Goal: Information Seeking & Learning: Learn about a topic

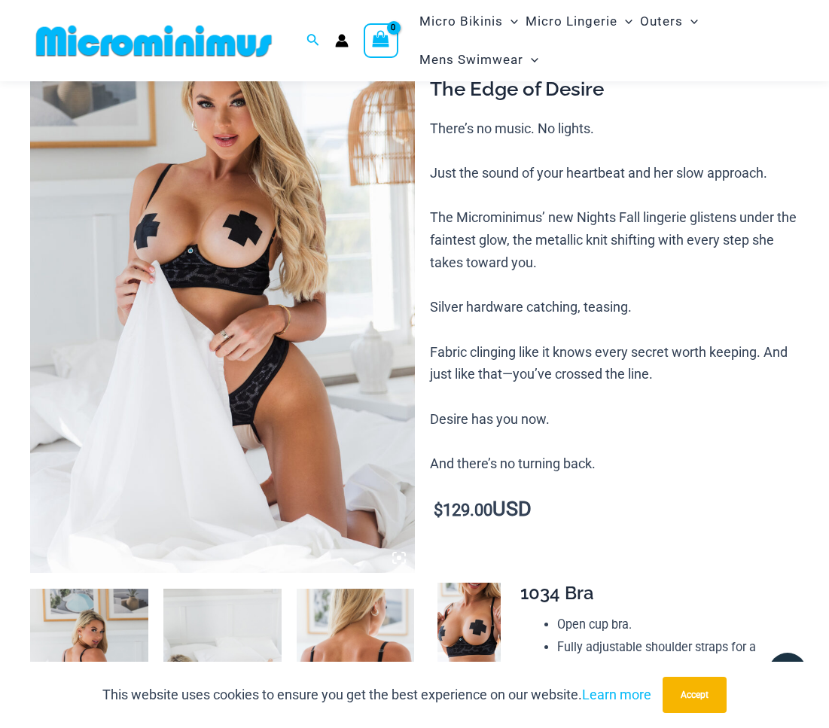
scroll to position [58, 0]
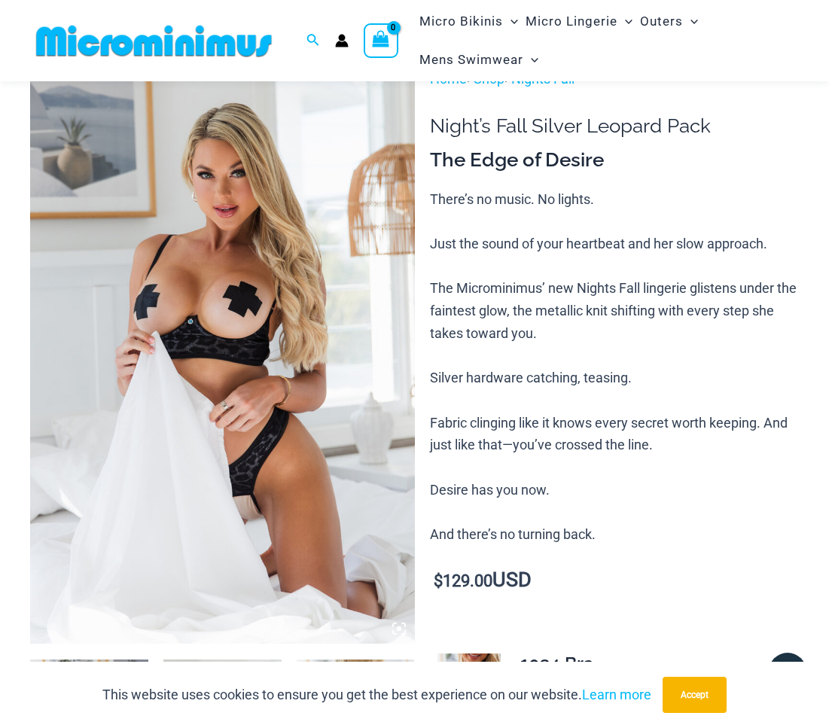
click at [297, 202] on img at bounding box center [222, 356] width 385 height 577
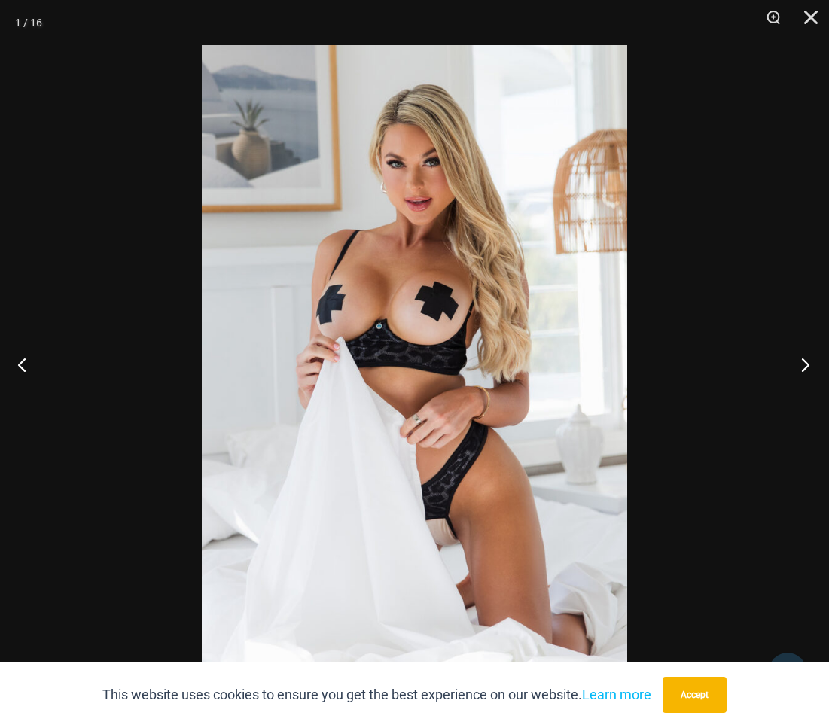
click at [622, 366] on button "Next" at bounding box center [800, 364] width 56 height 75
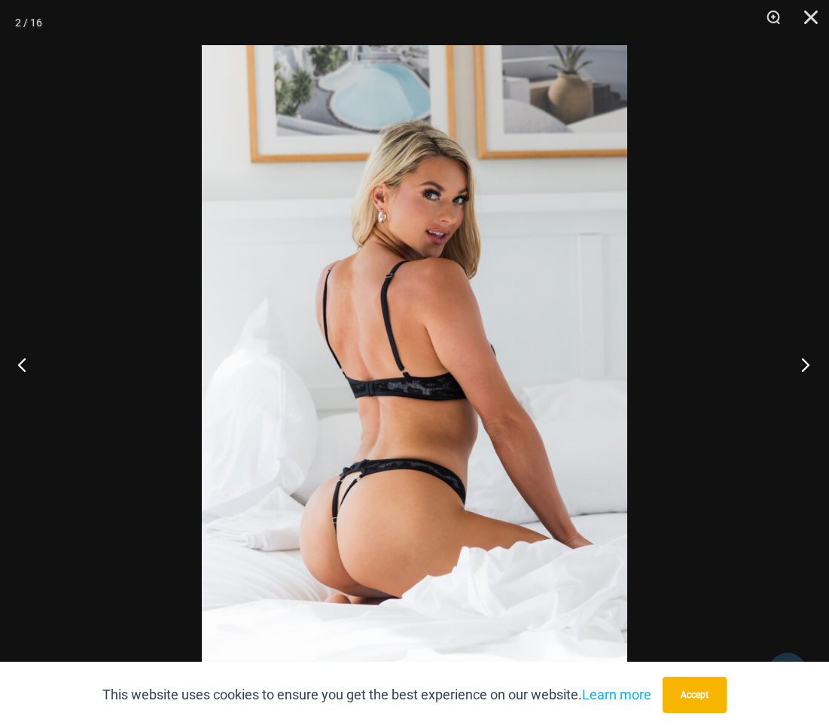
click at [622, 361] on button "Next" at bounding box center [800, 364] width 56 height 75
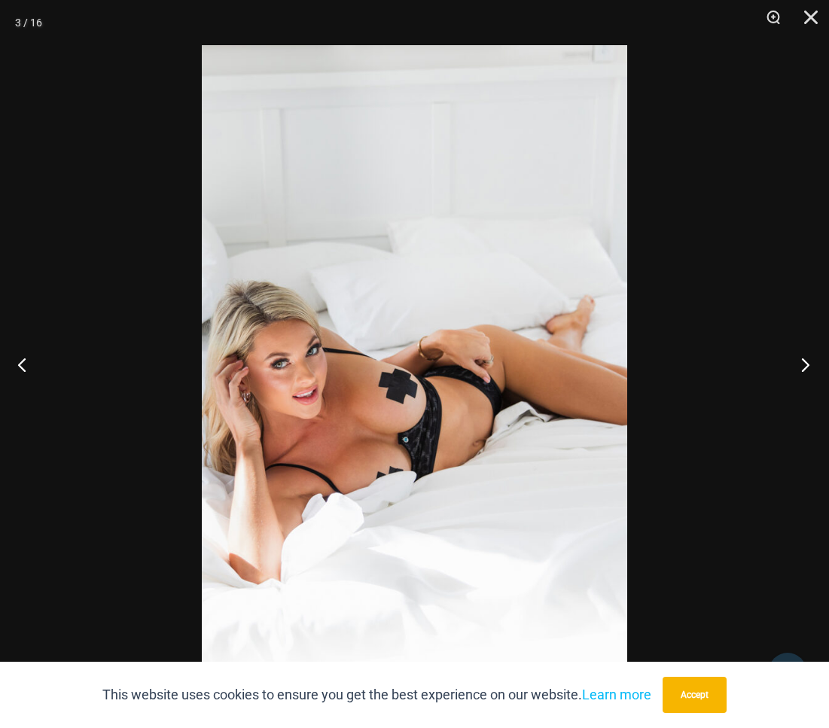
click at [622, 363] on button "Next" at bounding box center [800, 364] width 56 height 75
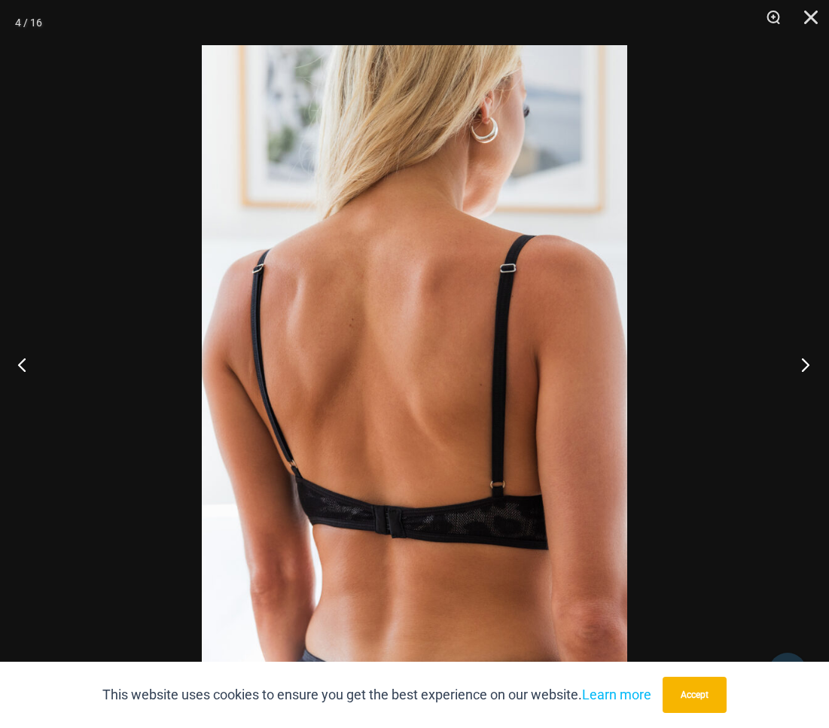
click at [622, 361] on button "Next" at bounding box center [800, 364] width 56 height 75
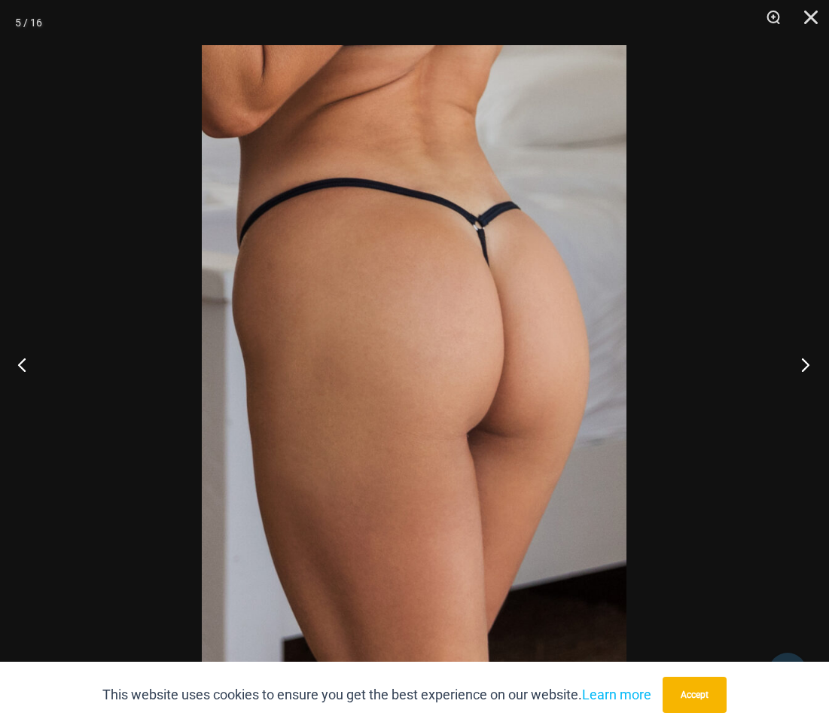
click at [622, 362] on button "Next" at bounding box center [800, 364] width 56 height 75
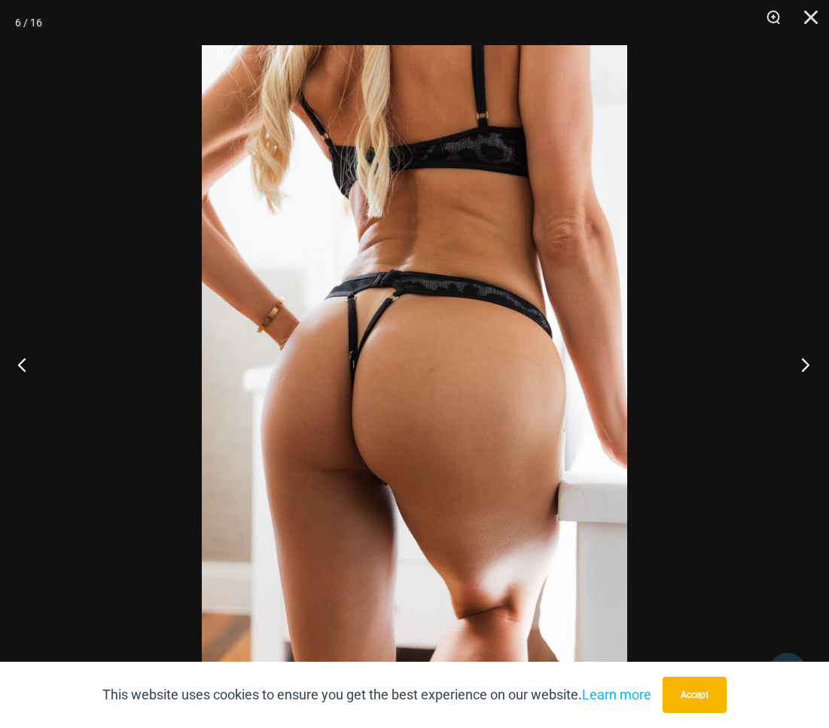
click at [622, 364] on button "Next" at bounding box center [800, 364] width 56 height 75
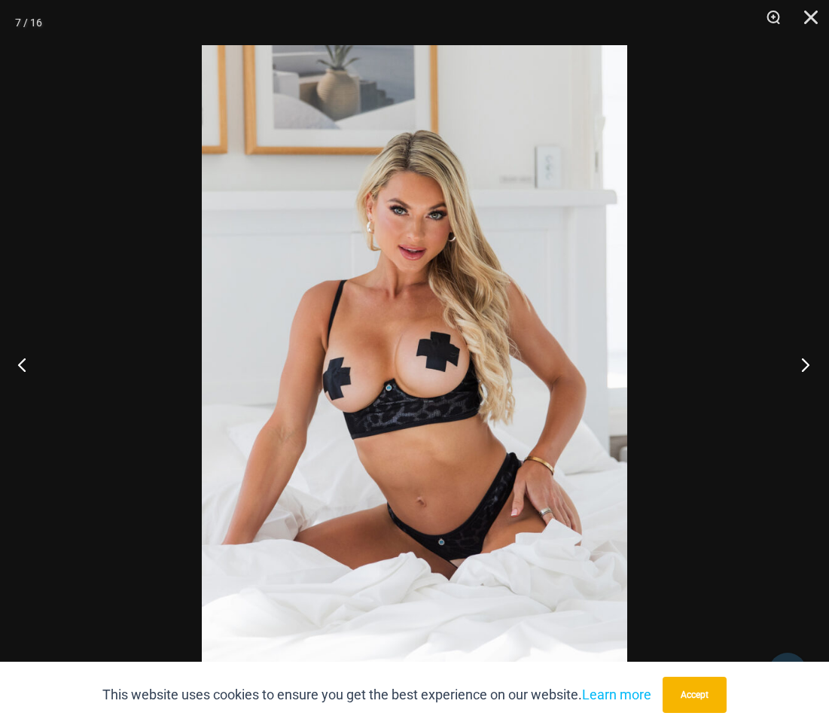
click at [622, 366] on button "Next" at bounding box center [800, 364] width 56 height 75
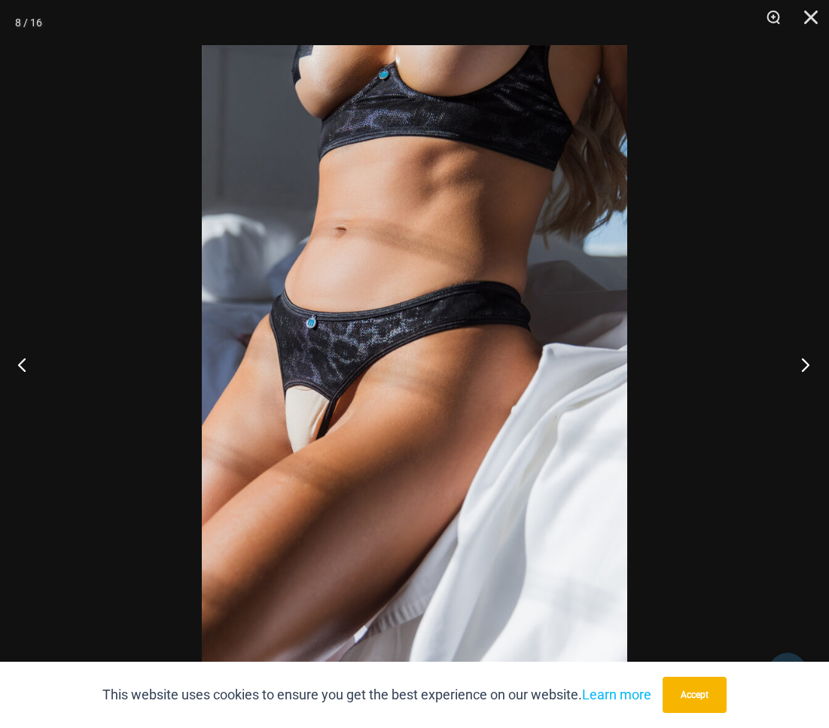
click at [622, 365] on button "Next" at bounding box center [800, 364] width 56 height 75
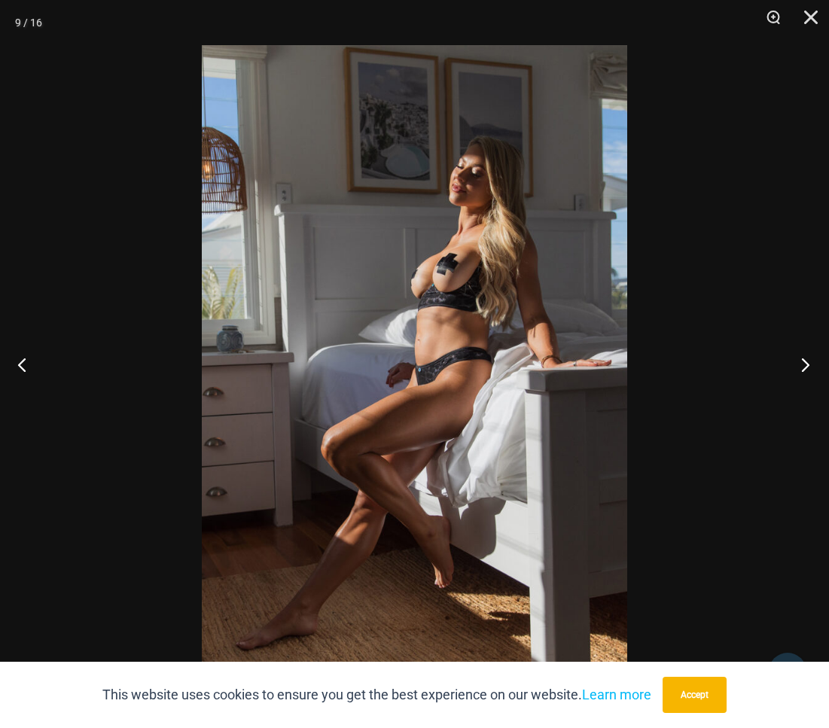
click at [622, 364] on button "Next" at bounding box center [800, 364] width 56 height 75
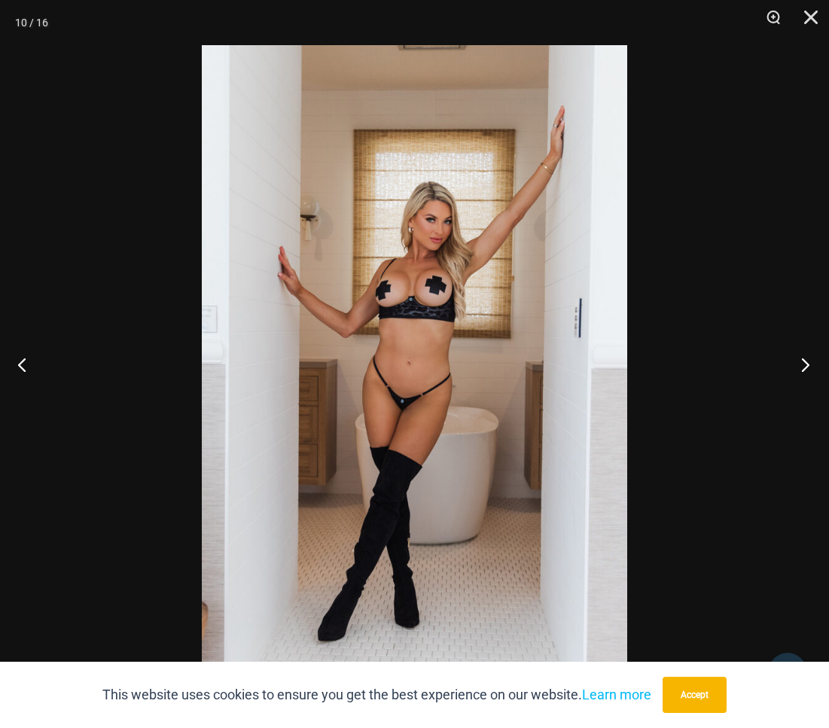
click at [622, 364] on button "Next" at bounding box center [800, 364] width 56 height 75
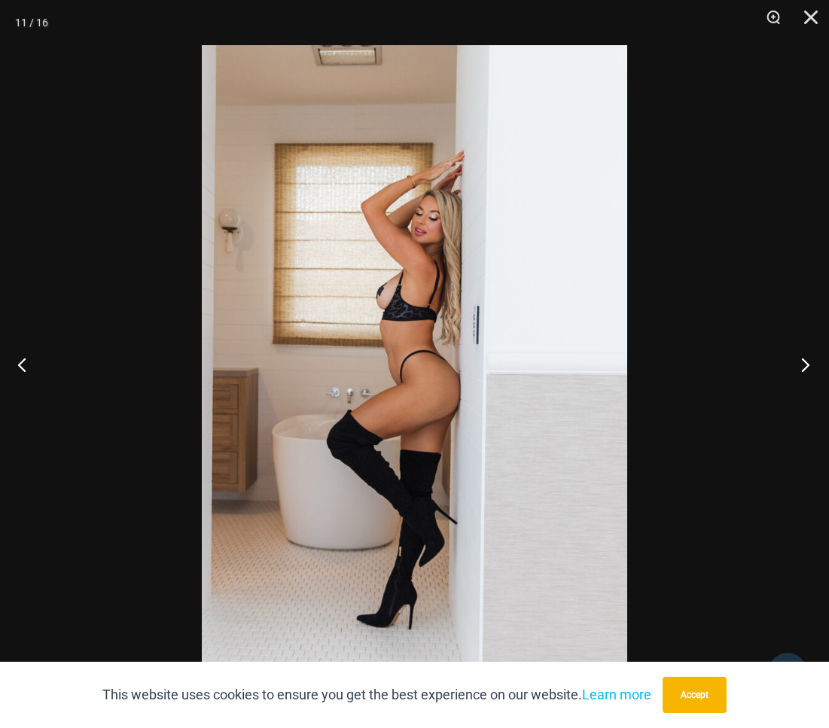
click at [622, 364] on button "Next" at bounding box center [800, 364] width 56 height 75
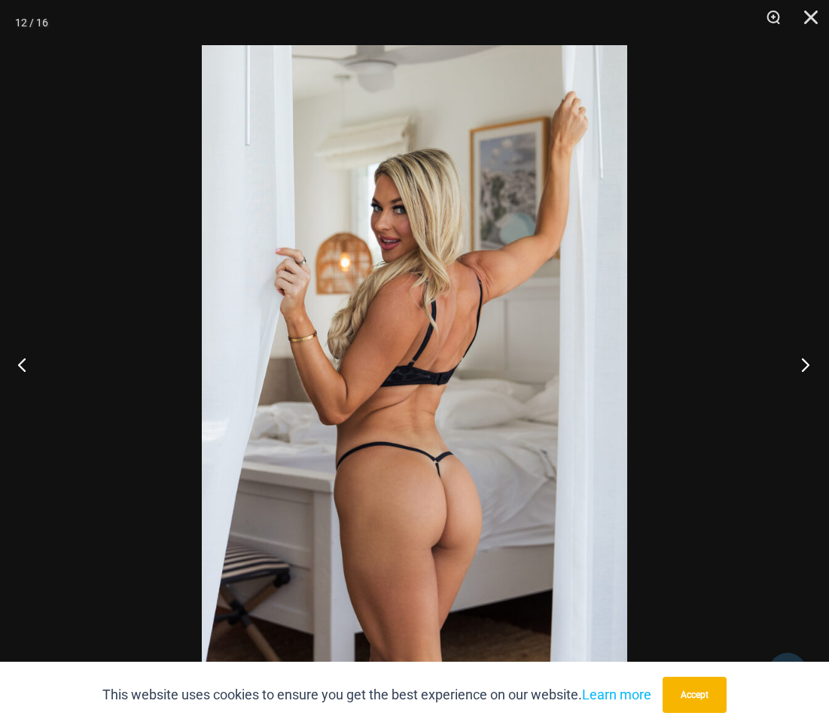
click at [622, 368] on button "Next" at bounding box center [800, 364] width 56 height 75
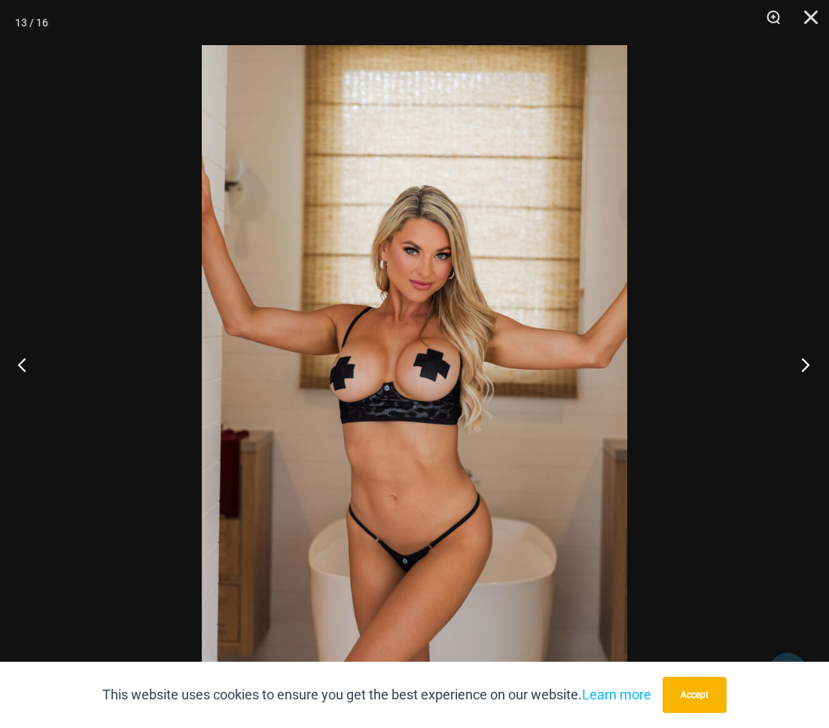
click at [622, 365] on button "Next" at bounding box center [800, 364] width 56 height 75
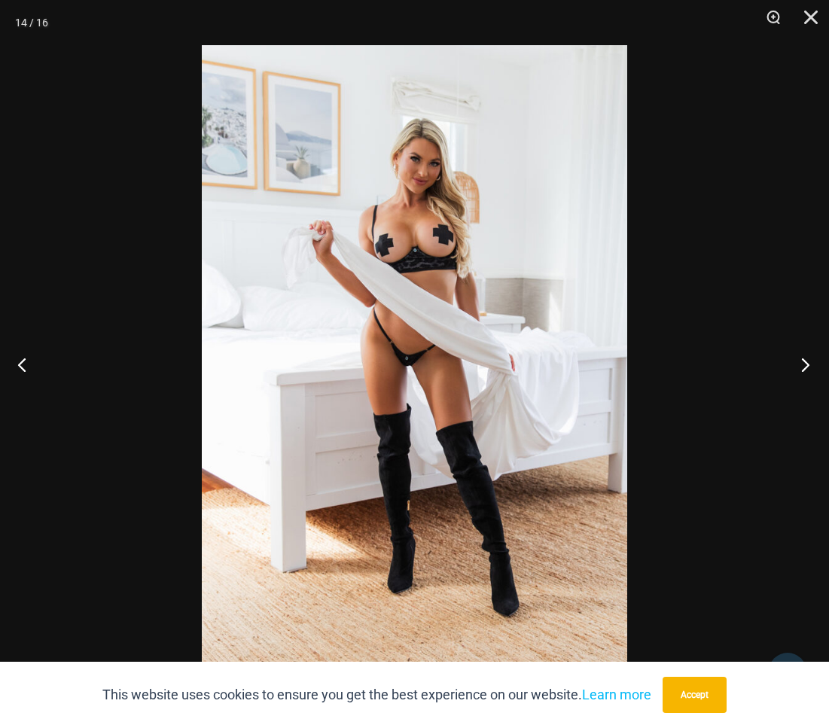
click at [622, 364] on button "Next" at bounding box center [800, 364] width 56 height 75
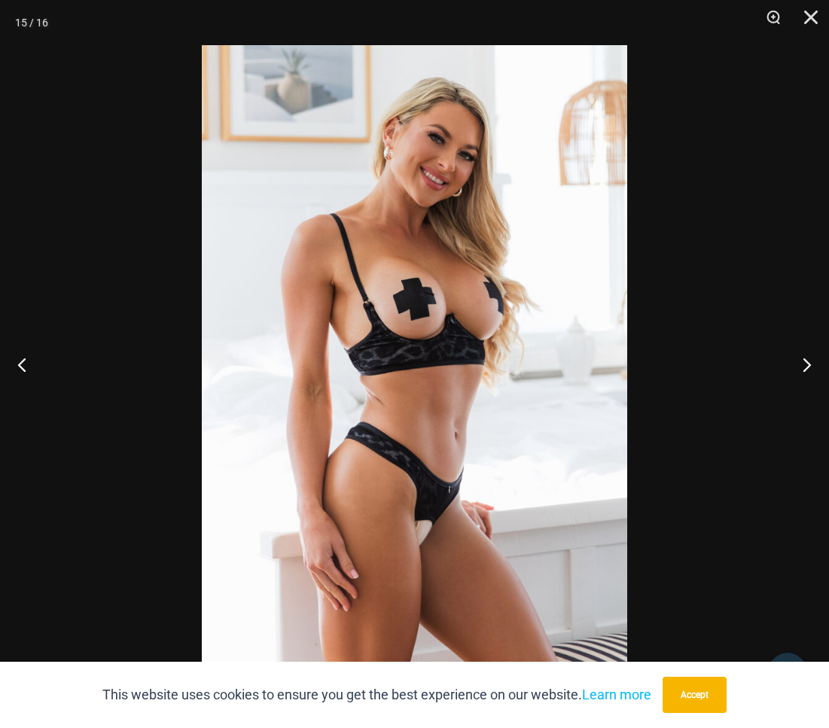
click at [622, 367] on button "Next" at bounding box center [800, 364] width 56 height 75
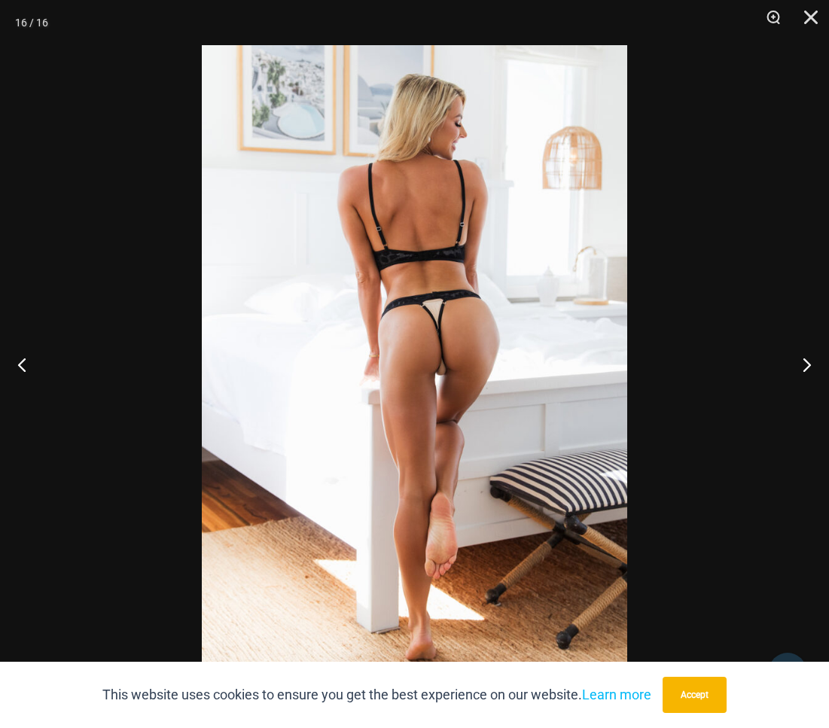
click at [622, 339] on div at bounding box center [414, 364] width 829 height 728
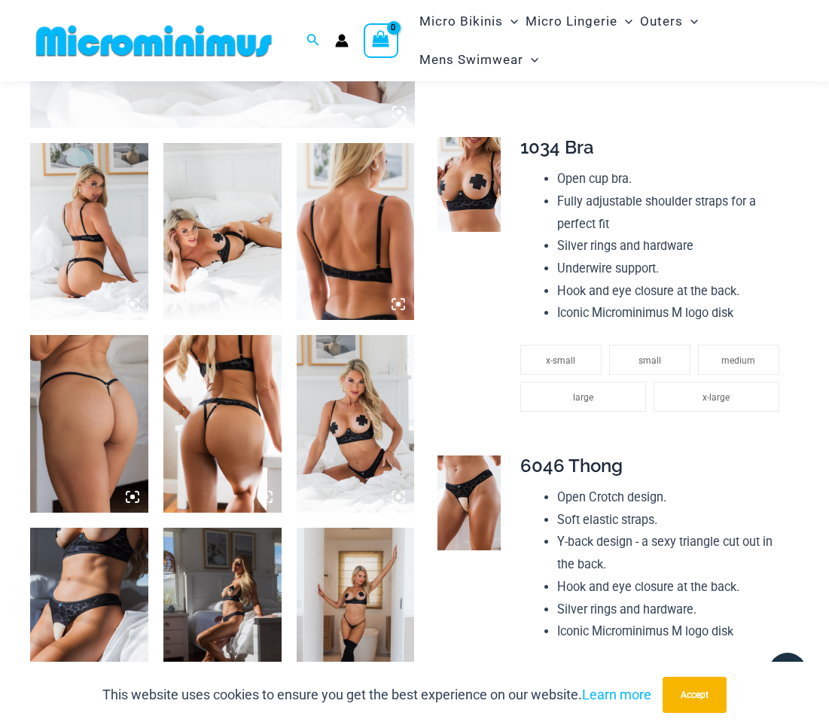
scroll to position [585, 0]
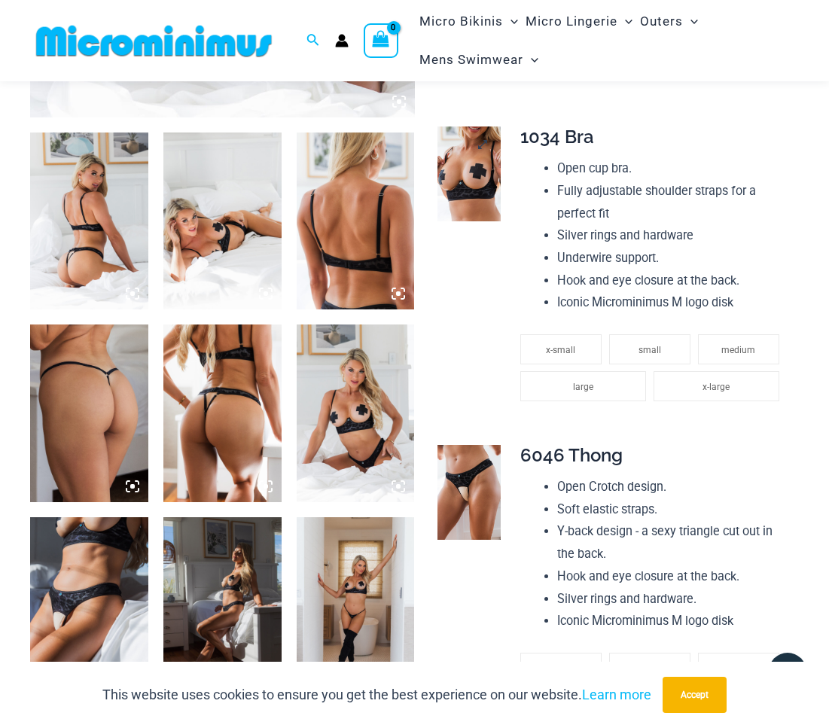
click at [474, 172] on img at bounding box center [468, 173] width 63 height 95
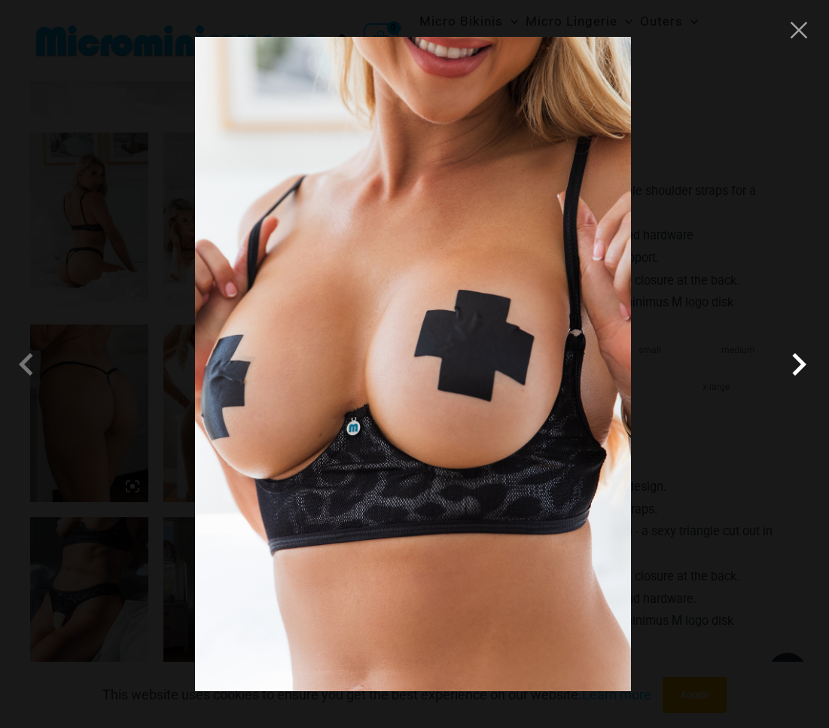
click at [622, 364] on span at bounding box center [798, 364] width 45 height 45
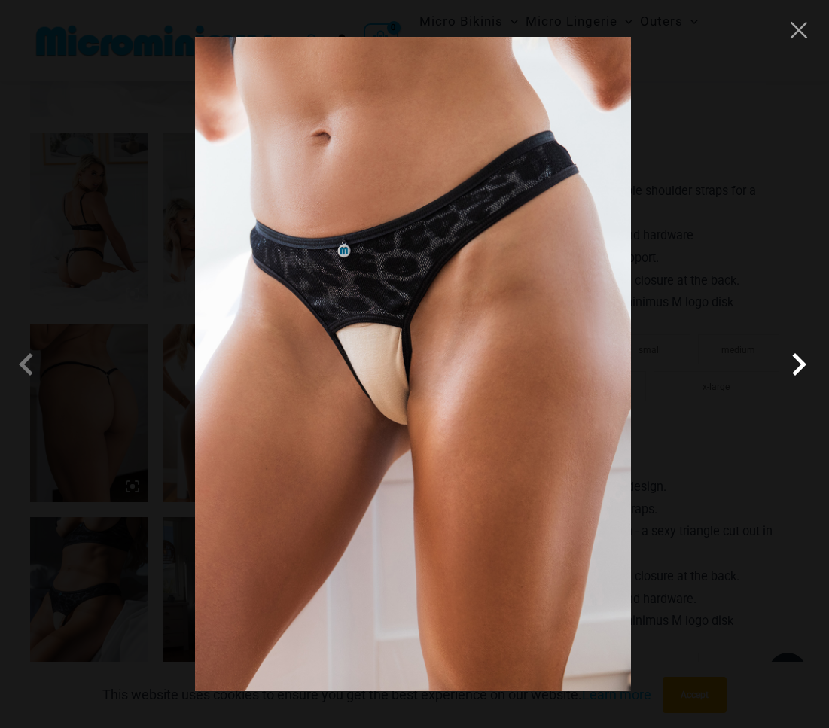
click at [622, 365] on span at bounding box center [798, 364] width 45 height 45
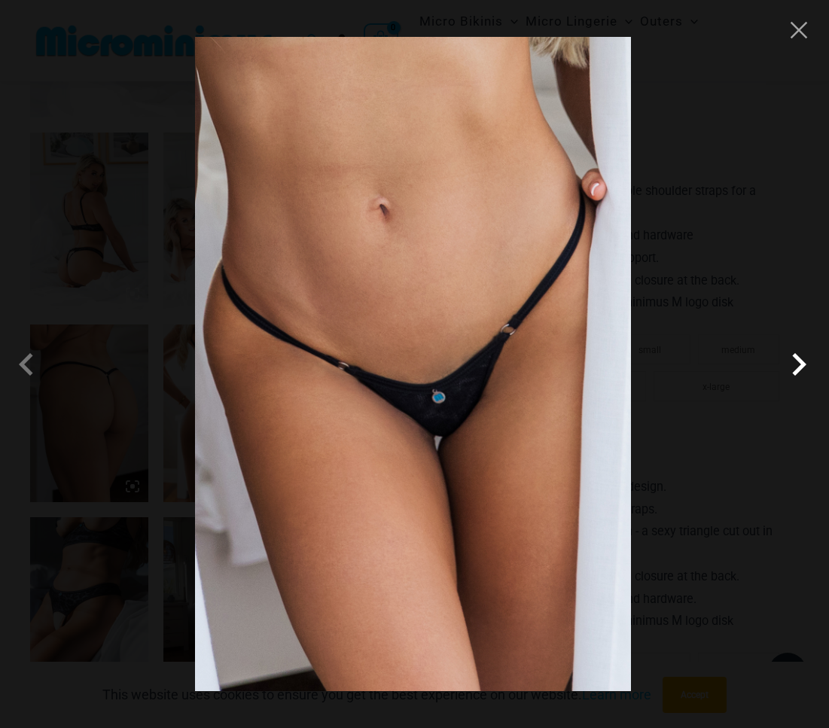
click at [622, 361] on span at bounding box center [798, 364] width 45 height 45
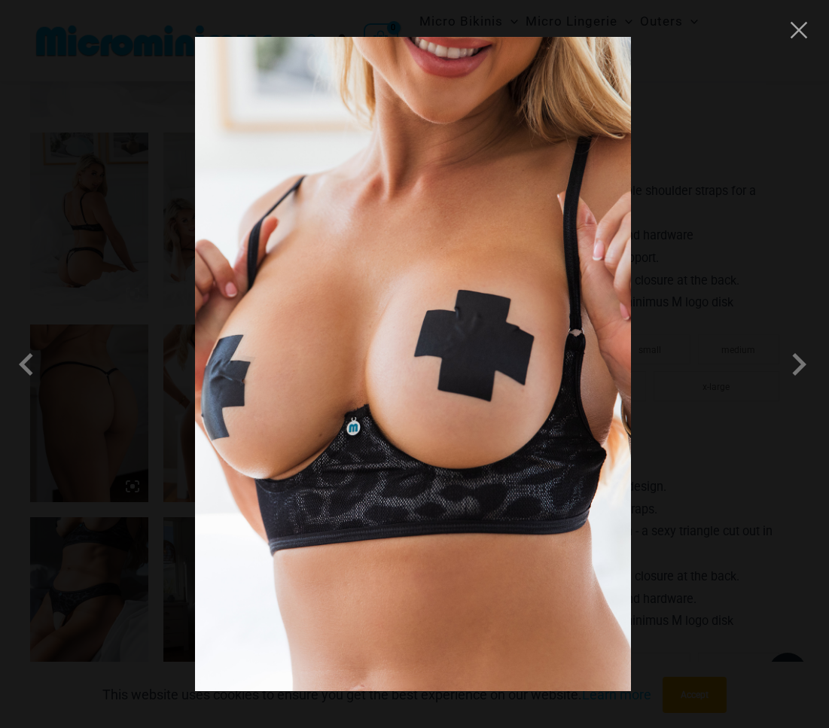
click at [622, 356] on div at bounding box center [414, 364] width 829 height 728
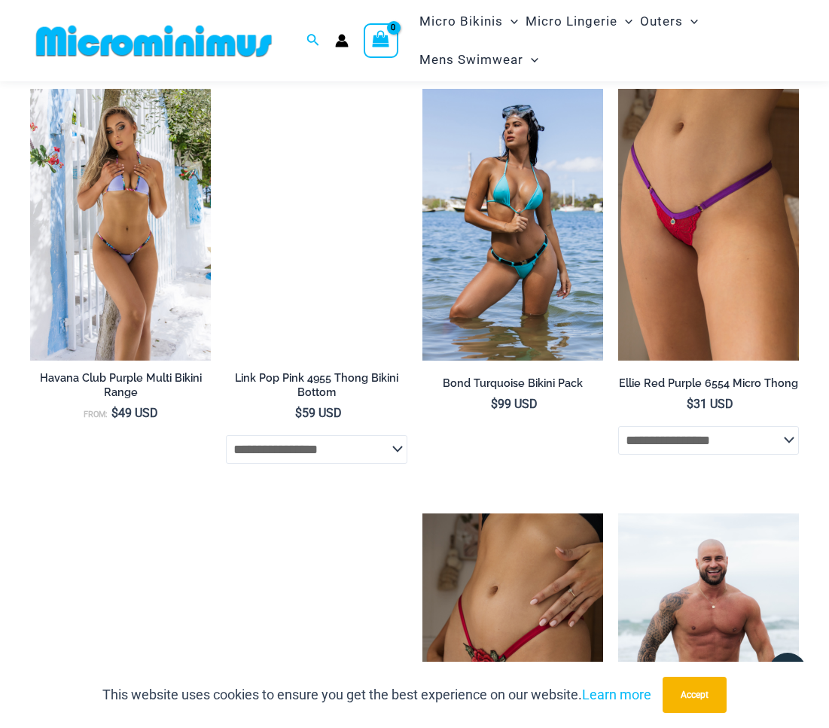
scroll to position [2316, 0]
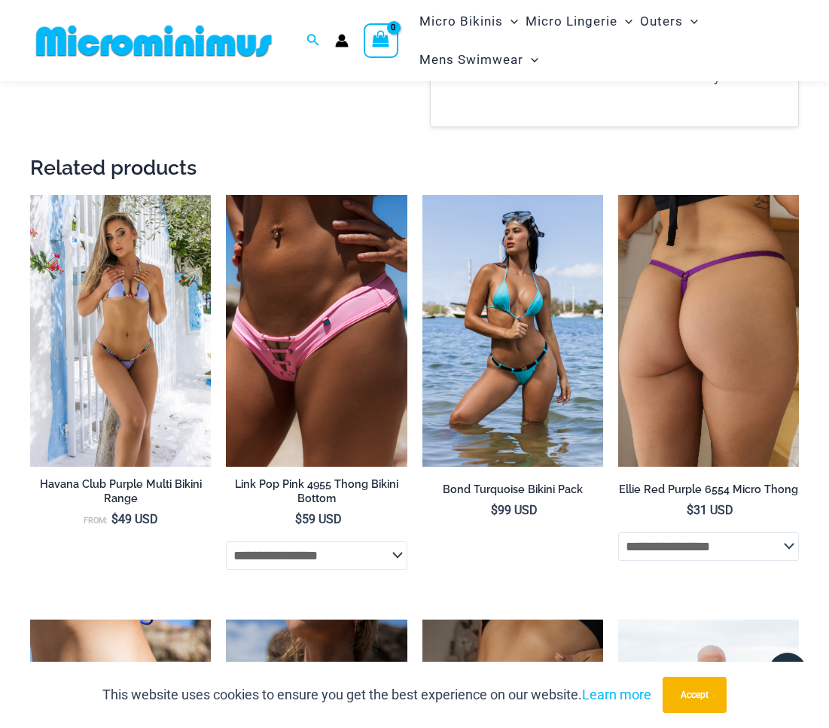
click at [622, 343] on img at bounding box center [708, 330] width 181 height 271
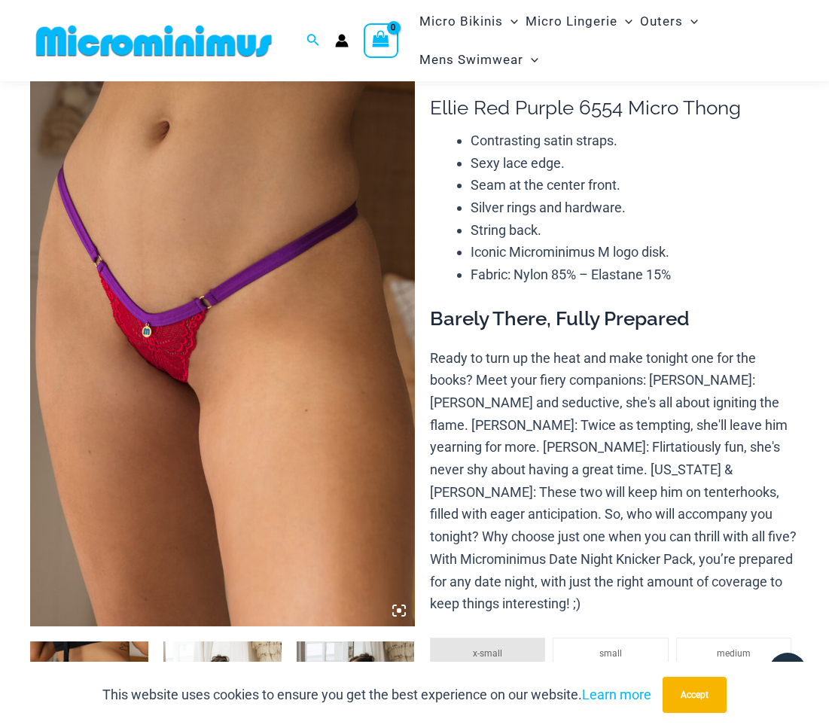
scroll to position [60, 0]
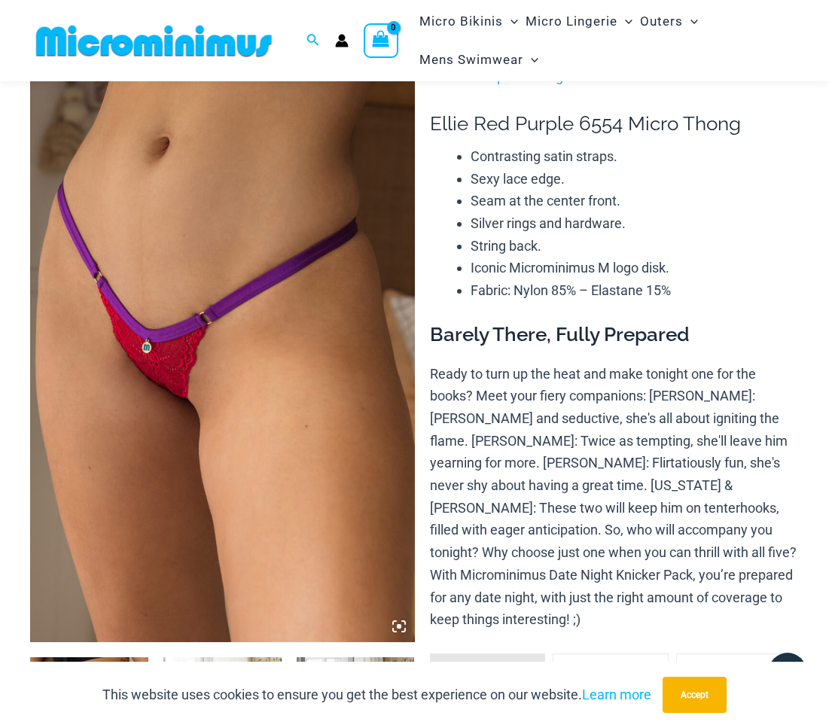
click at [280, 257] on img at bounding box center [222, 353] width 385 height 577
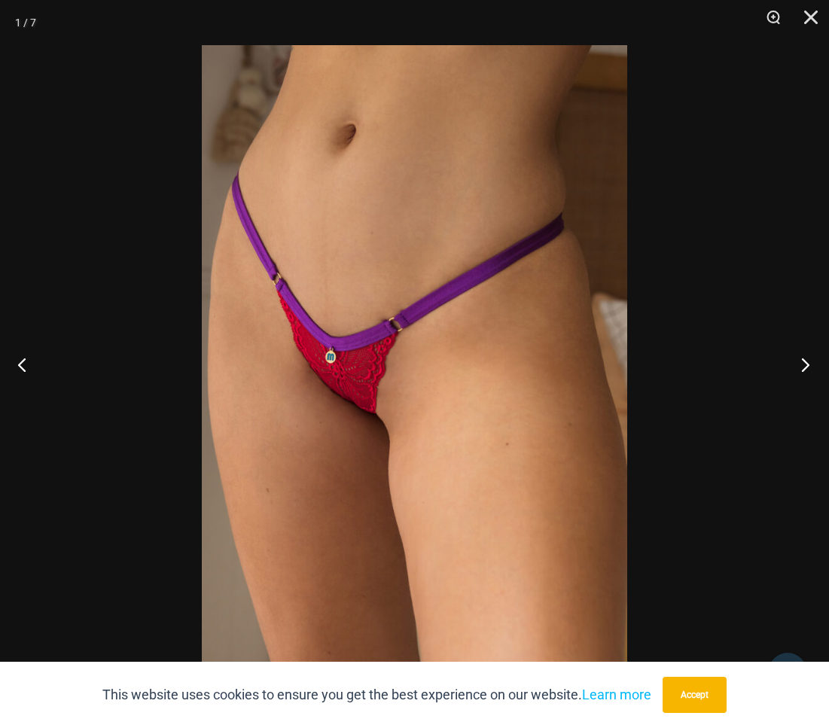
click at [805, 364] on button "Next" at bounding box center [800, 364] width 56 height 75
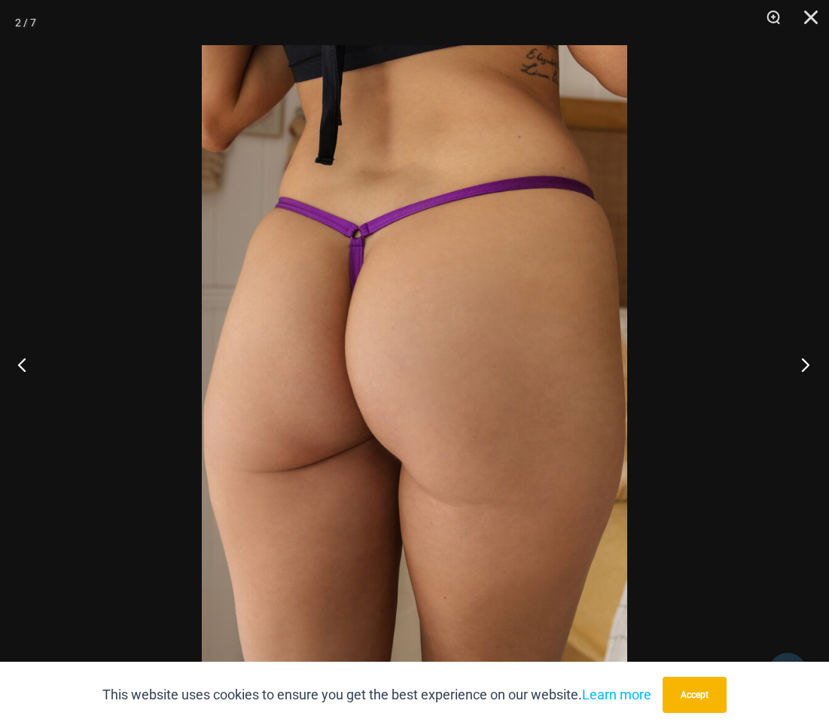
click at [808, 364] on button "Next" at bounding box center [800, 364] width 56 height 75
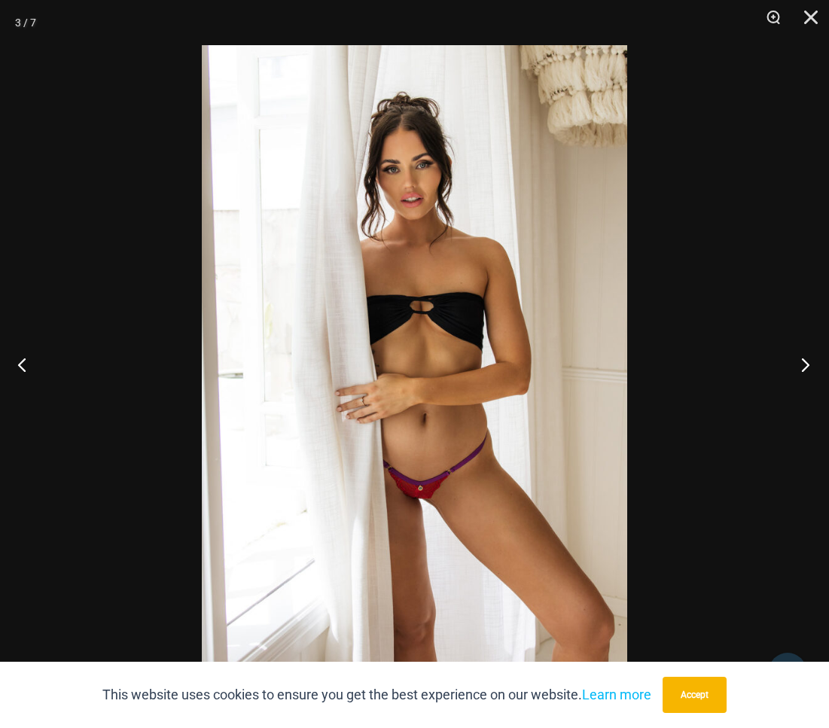
click at [805, 367] on button "Next" at bounding box center [800, 364] width 56 height 75
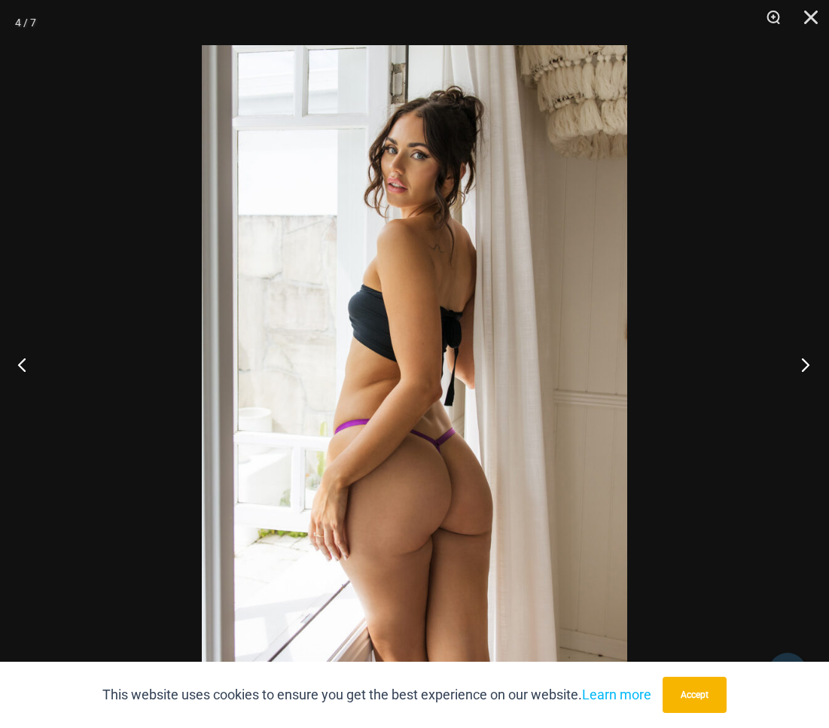
click at [806, 364] on button "Next" at bounding box center [800, 364] width 56 height 75
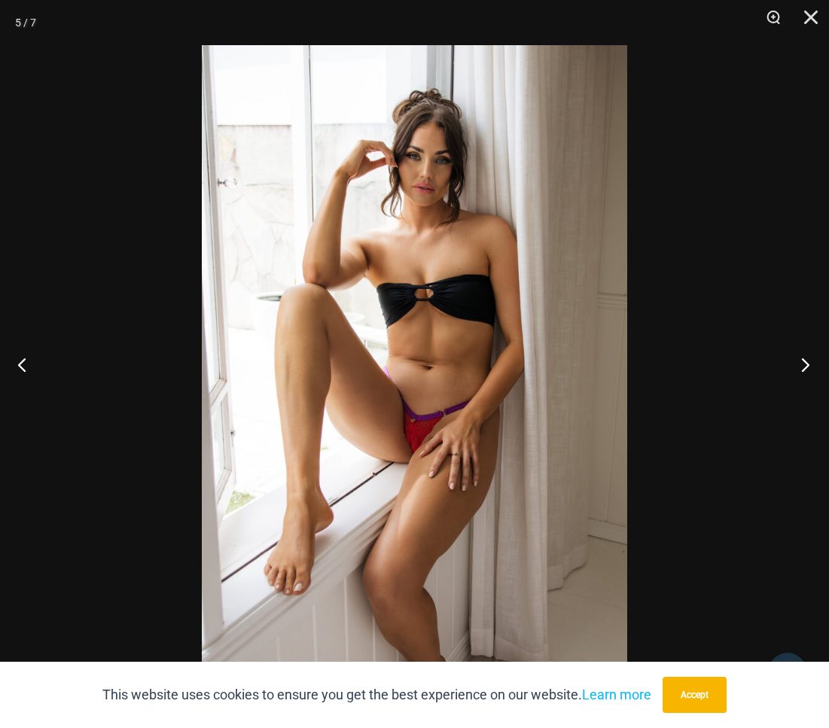
click at [803, 361] on button "Next" at bounding box center [800, 364] width 56 height 75
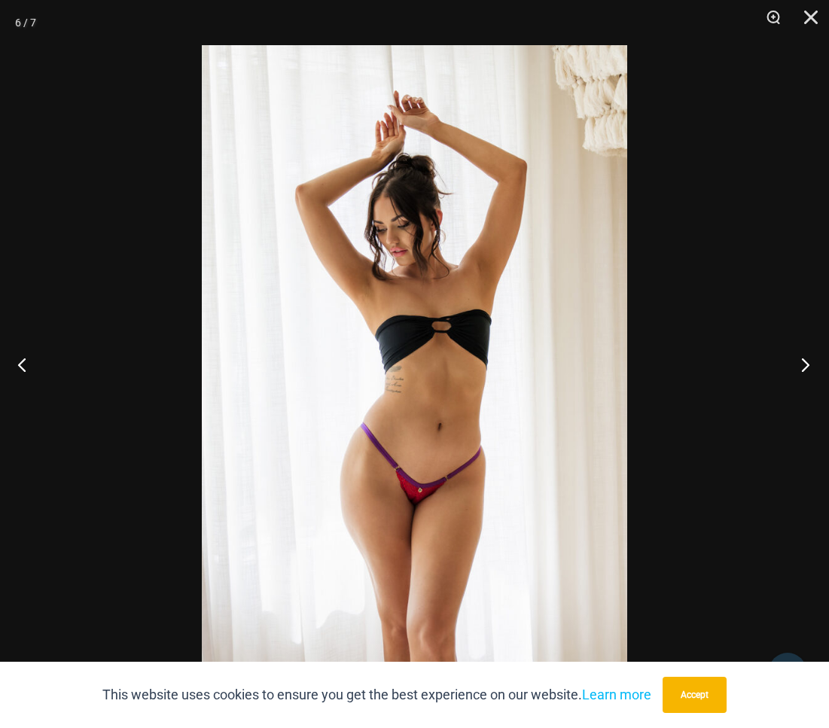
click at [803, 367] on button "Next" at bounding box center [800, 364] width 56 height 75
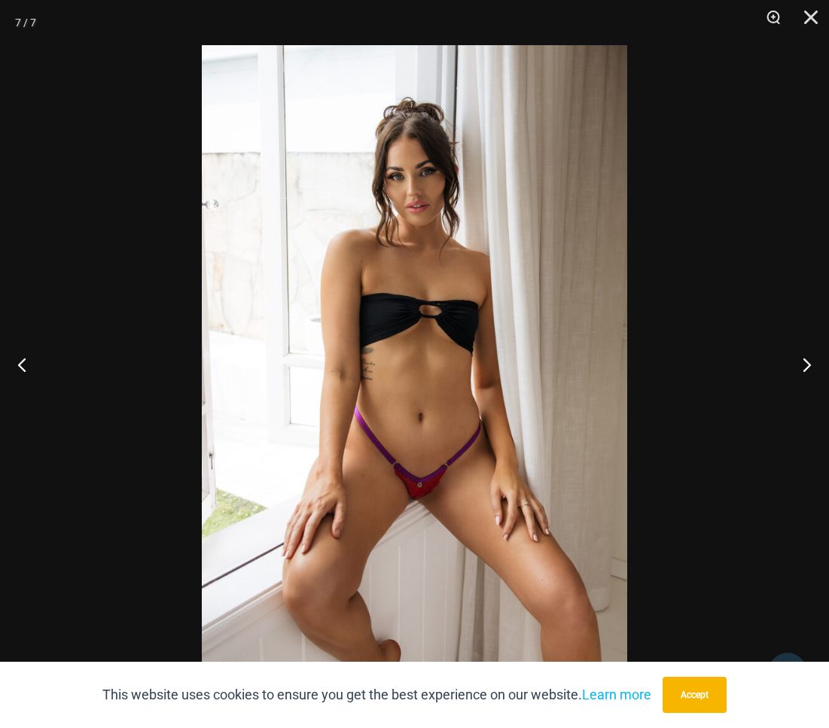
click at [672, 415] on div at bounding box center [414, 364] width 829 height 728
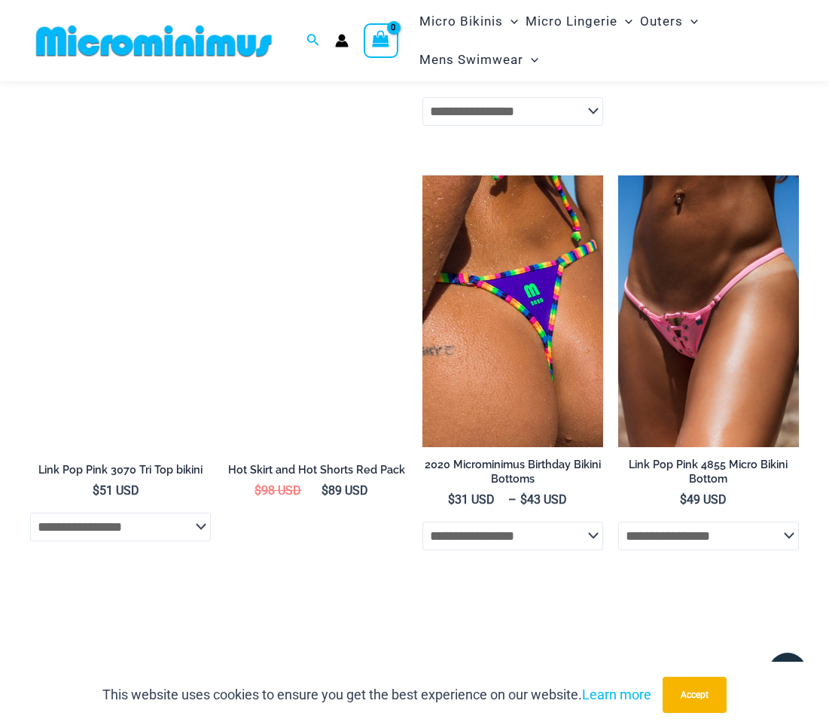
scroll to position [2544, 0]
